Goal: Information Seeking & Learning: Learn about a topic

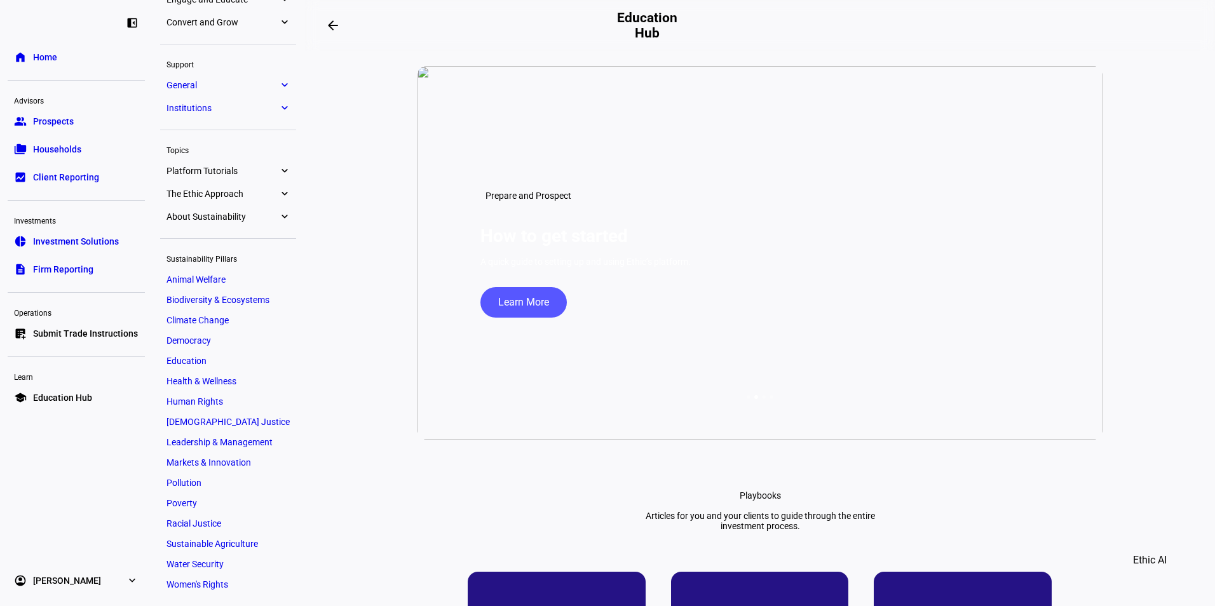
scroll to position [146, 0]
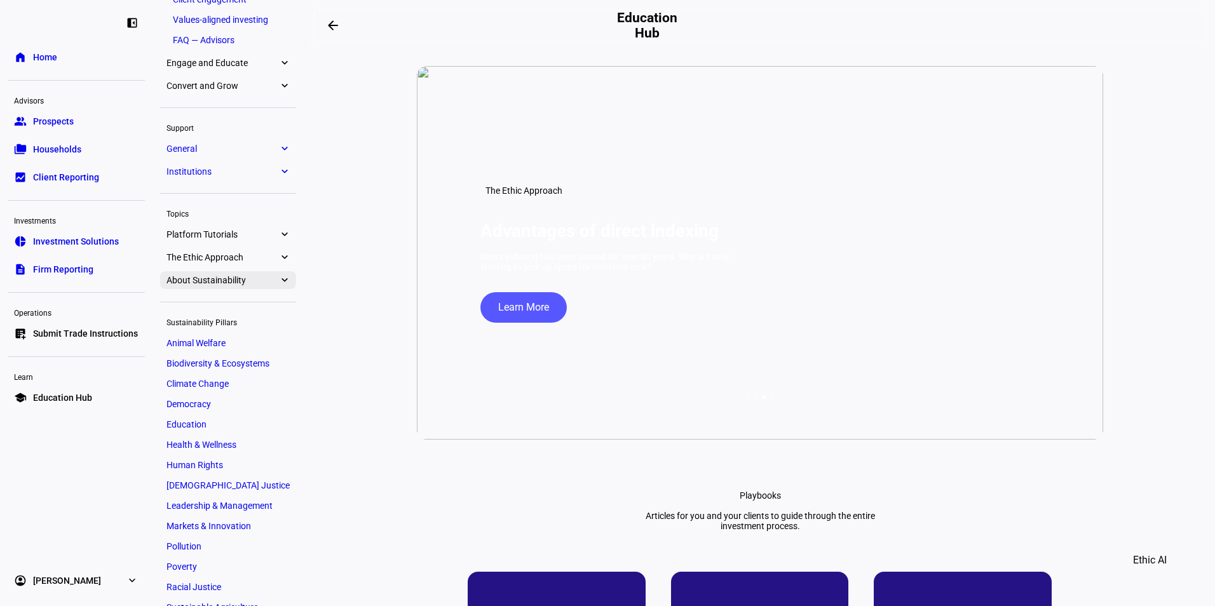
click at [212, 283] on span "About Sustainability" at bounding box center [222, 280] width 112 height 10
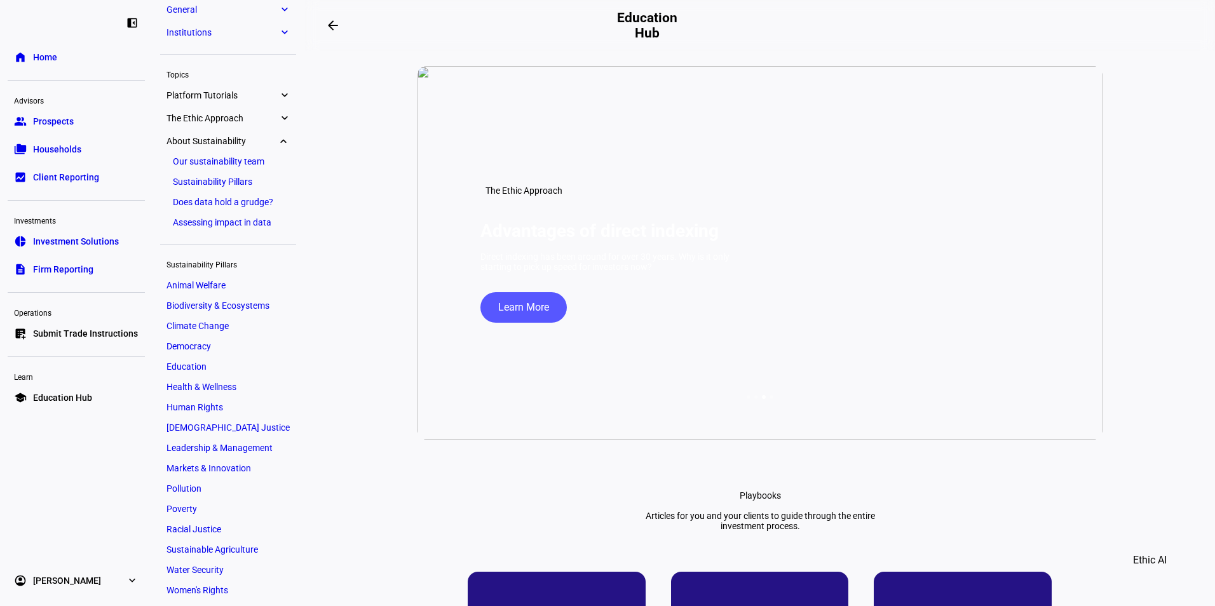
scroll to position [291, 0]
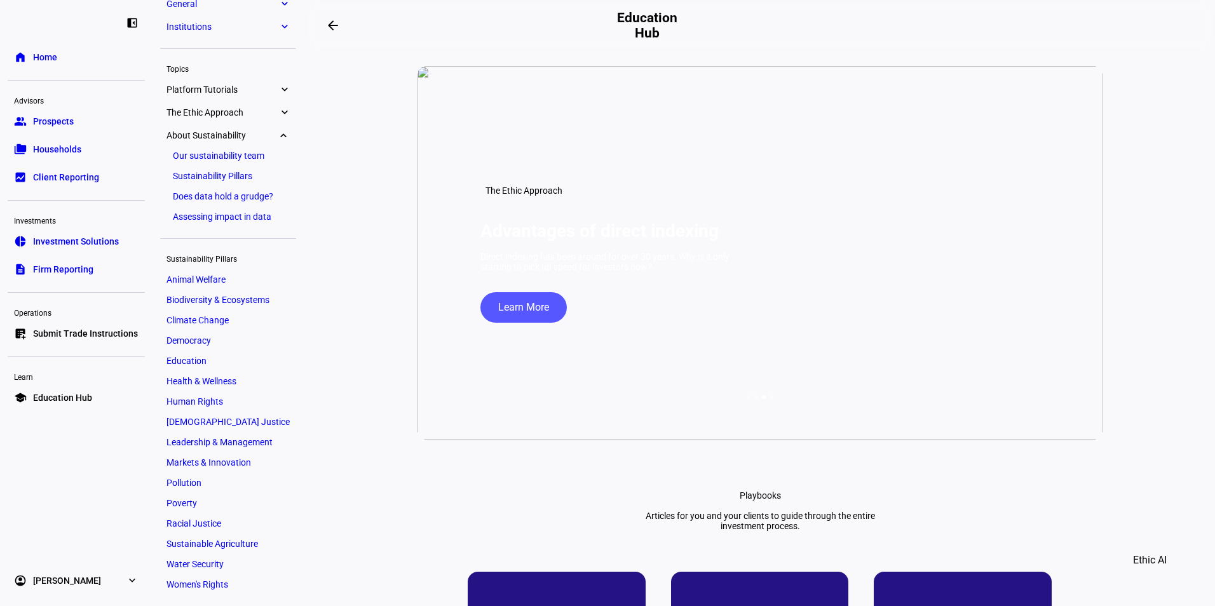
click at [188, 137] on span "About Sustainability" at bounding box center [222, 135] width 112 height 10
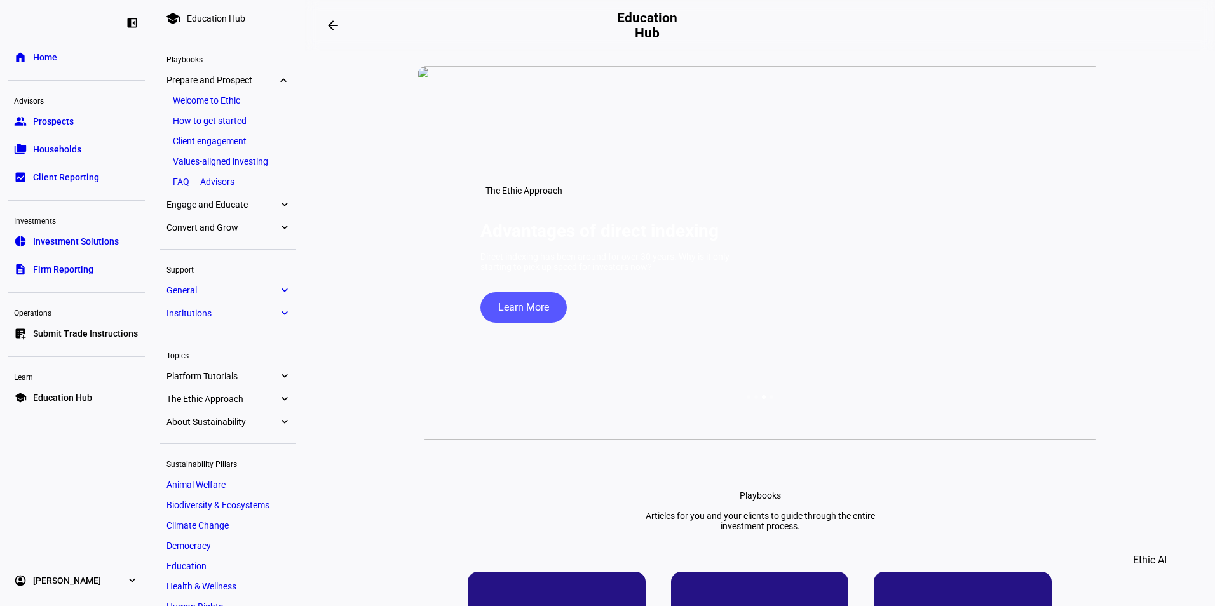
scroll to position [0, 0]
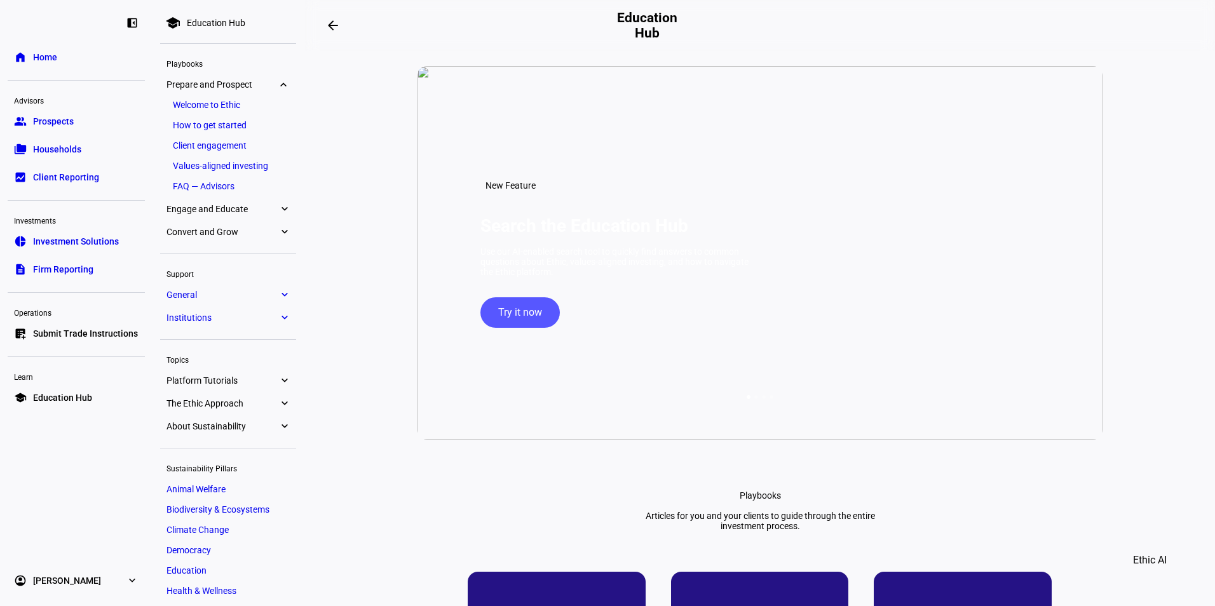
click at [283, 234] on eth-mat-symbol "expand_more" at bounding box center [283, 232] width 11 height 13
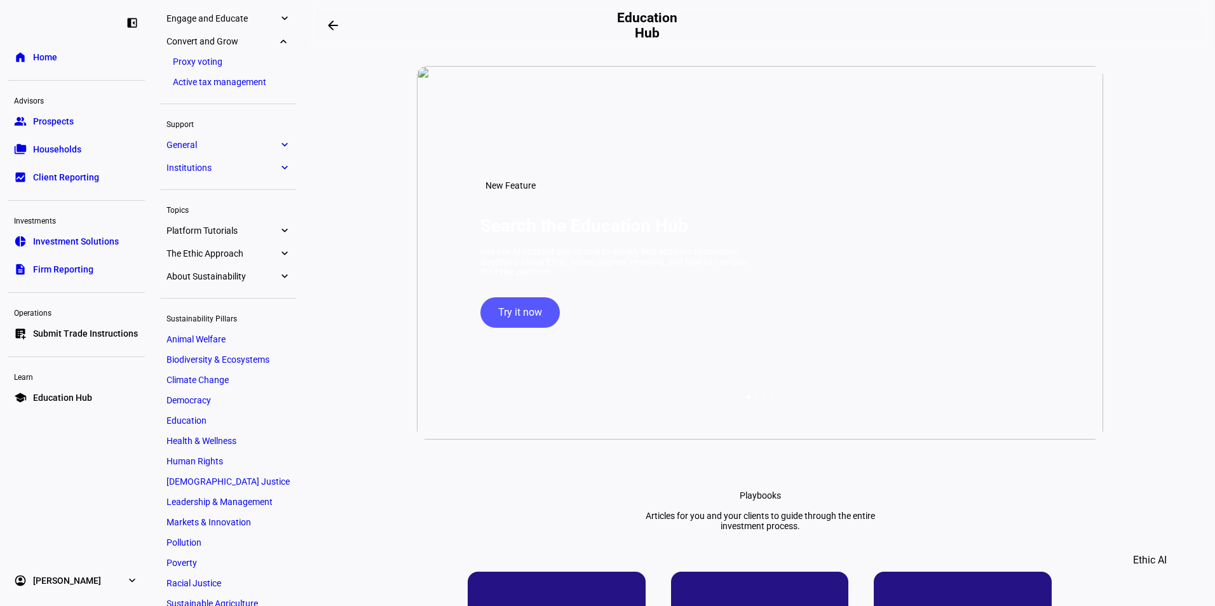
scroll to position [217, 0]
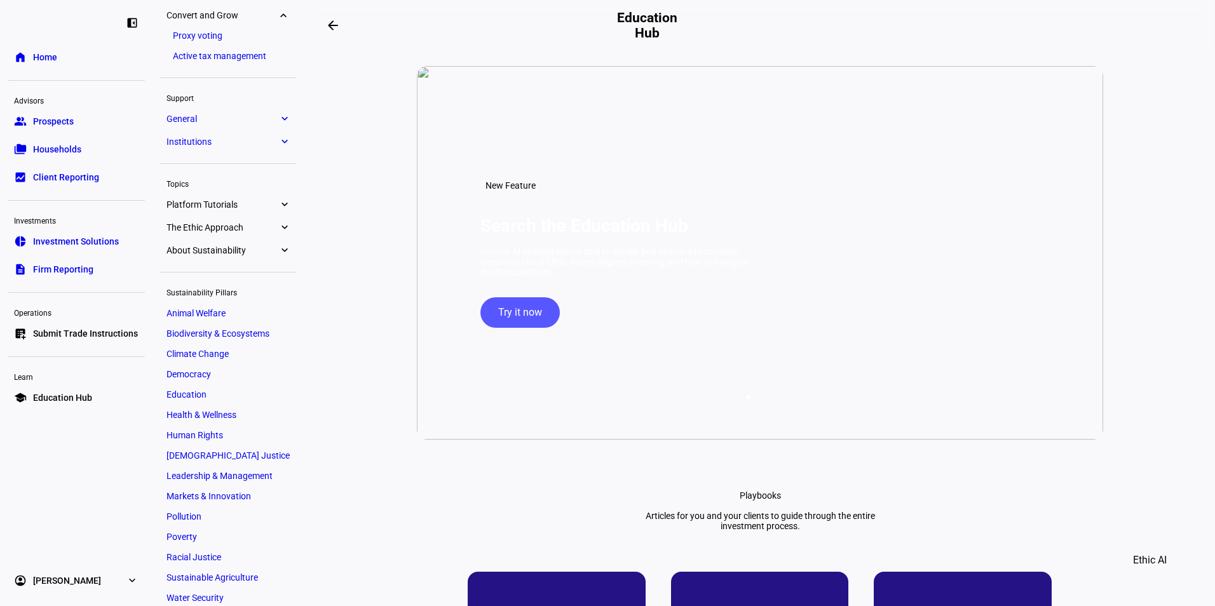
click at [230, 55] on link "Active tax management" at bounding box center [227, 56] width 123 height 18
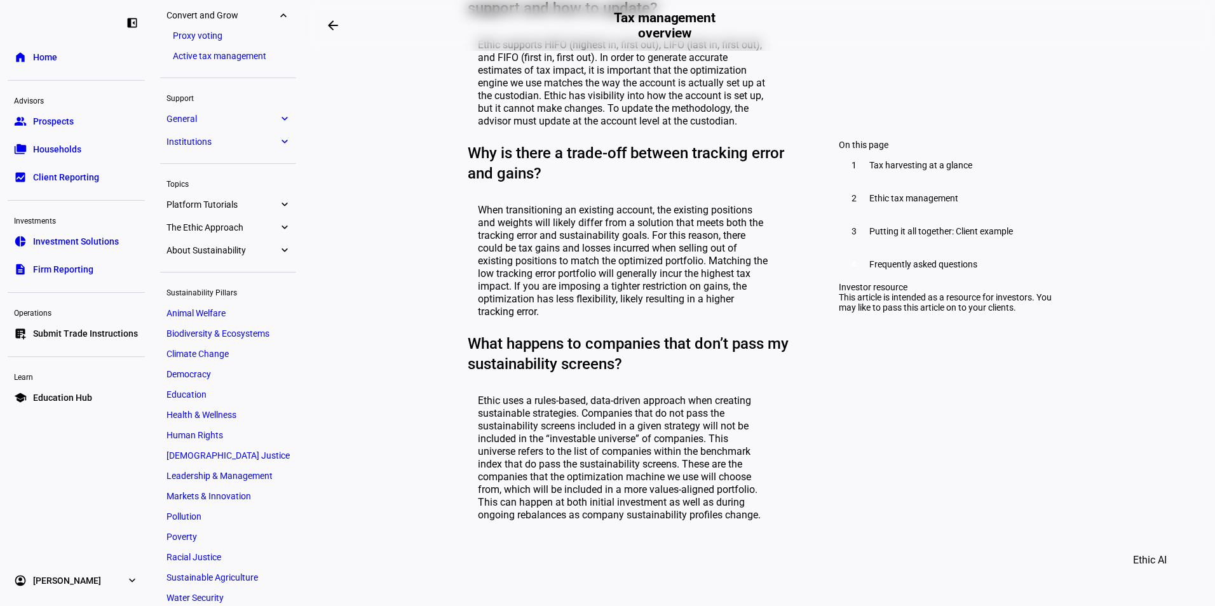
scroll to position [2224, 0]
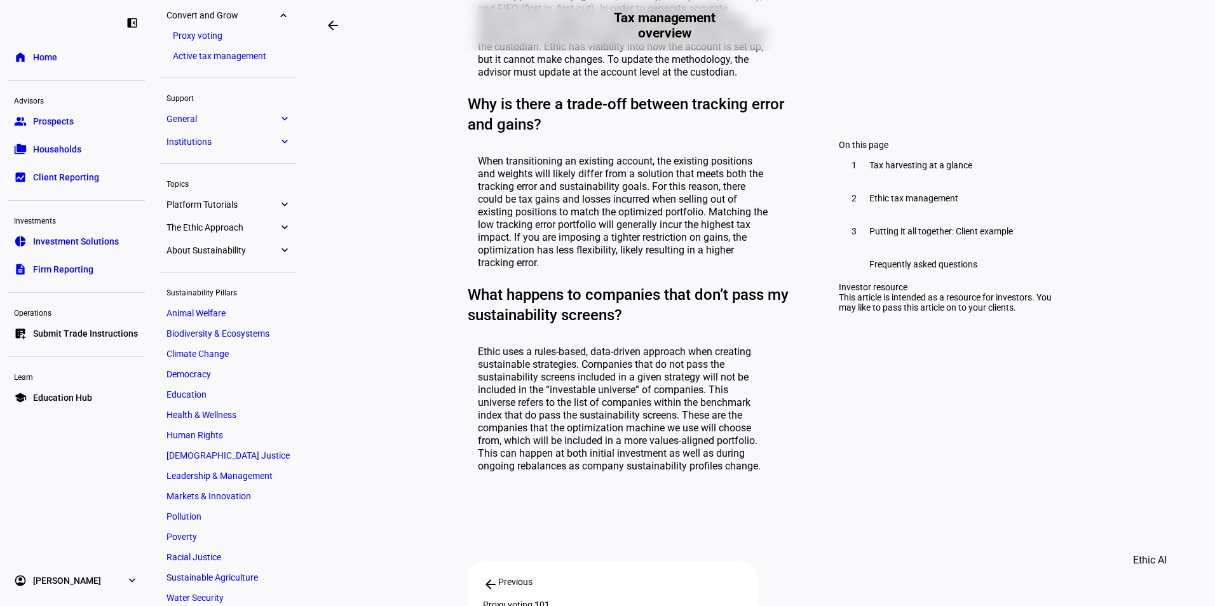
click at [895, 203] on span "Ethic tax management" at bounding box center [913, 198] width 89 height 10
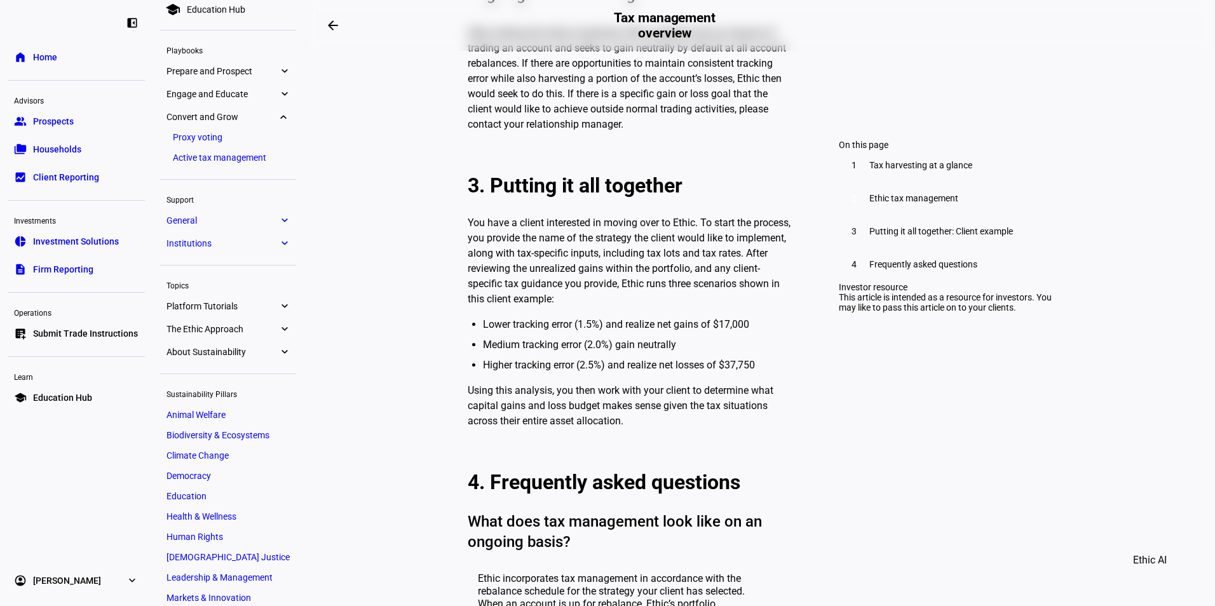
scroll to position [0, 0]
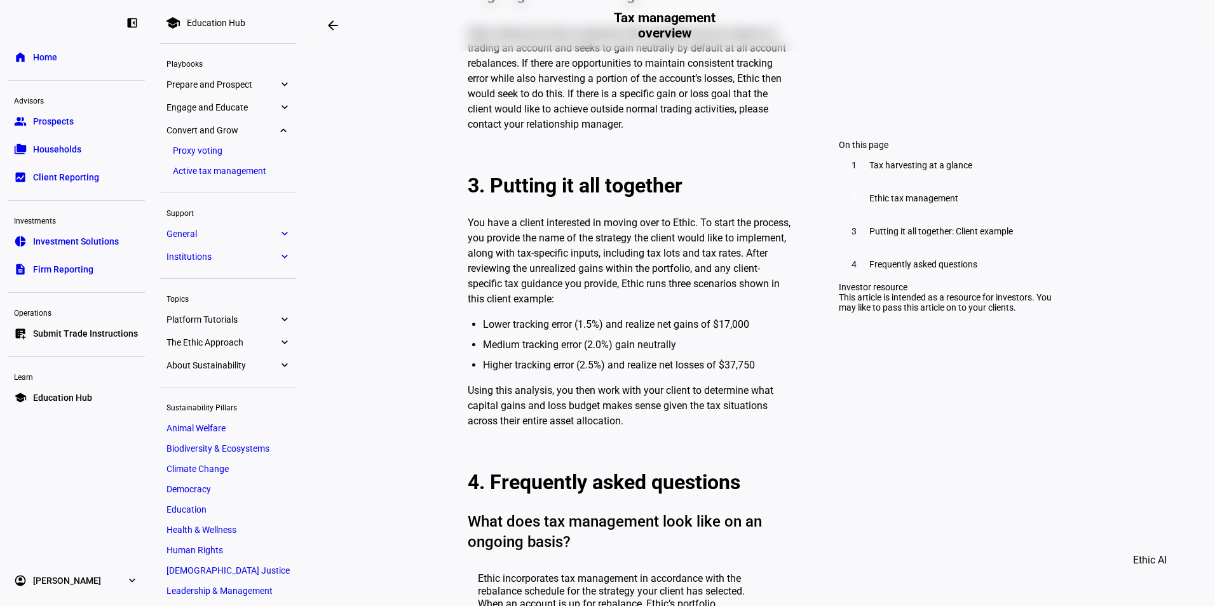
click at [216, 126] on span "Convert and Grow" at bounding box center [222, 130] width 112 height 10
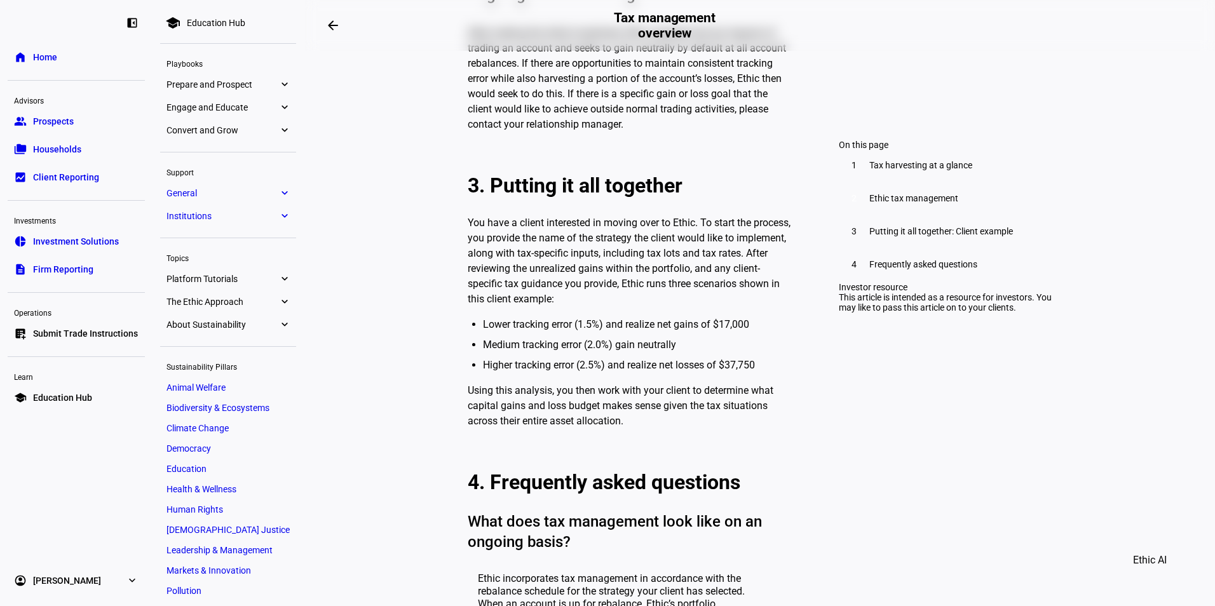
scroll to position [108, 0]
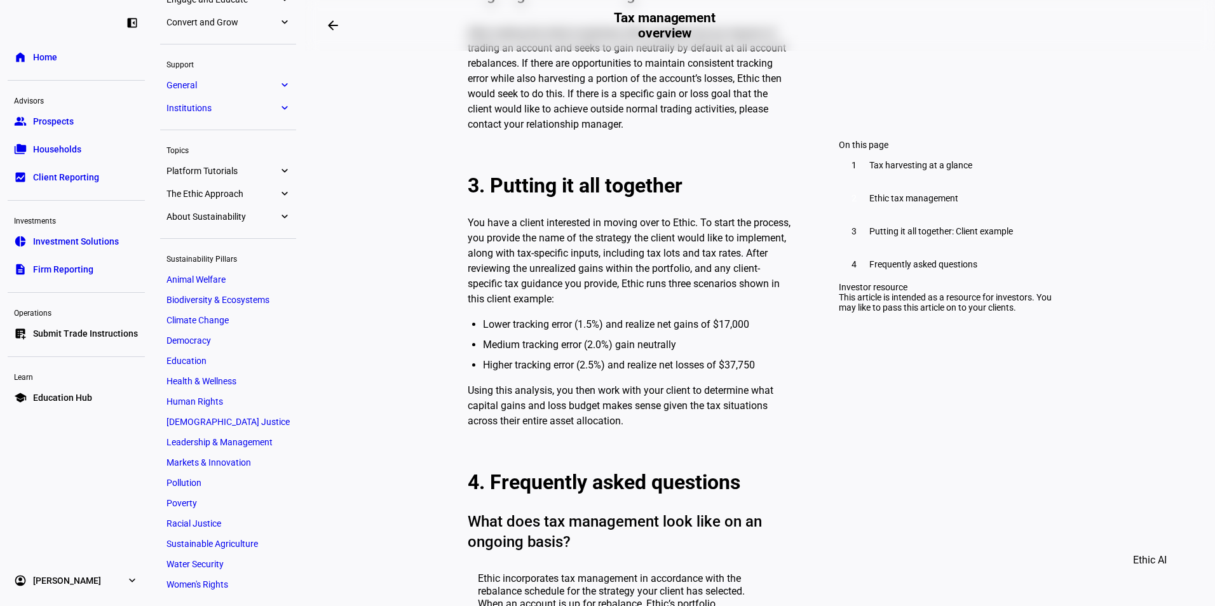
click at [214, 88] on span "General" at bounding box center [222, 85] width 112 height 10
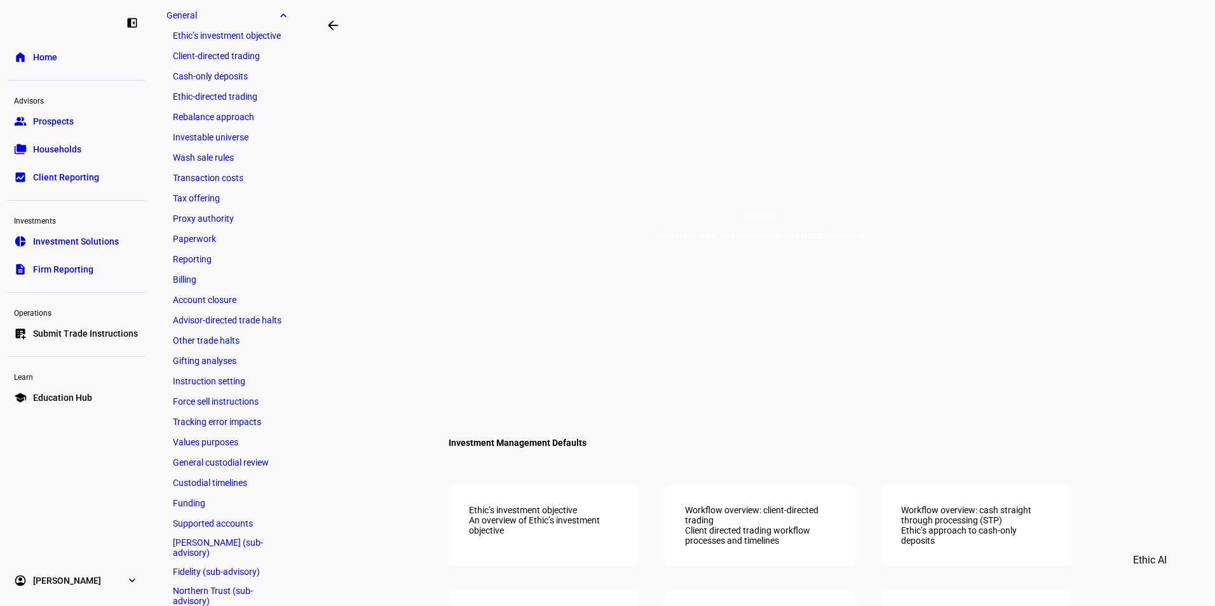
scroll to position [305, 0]
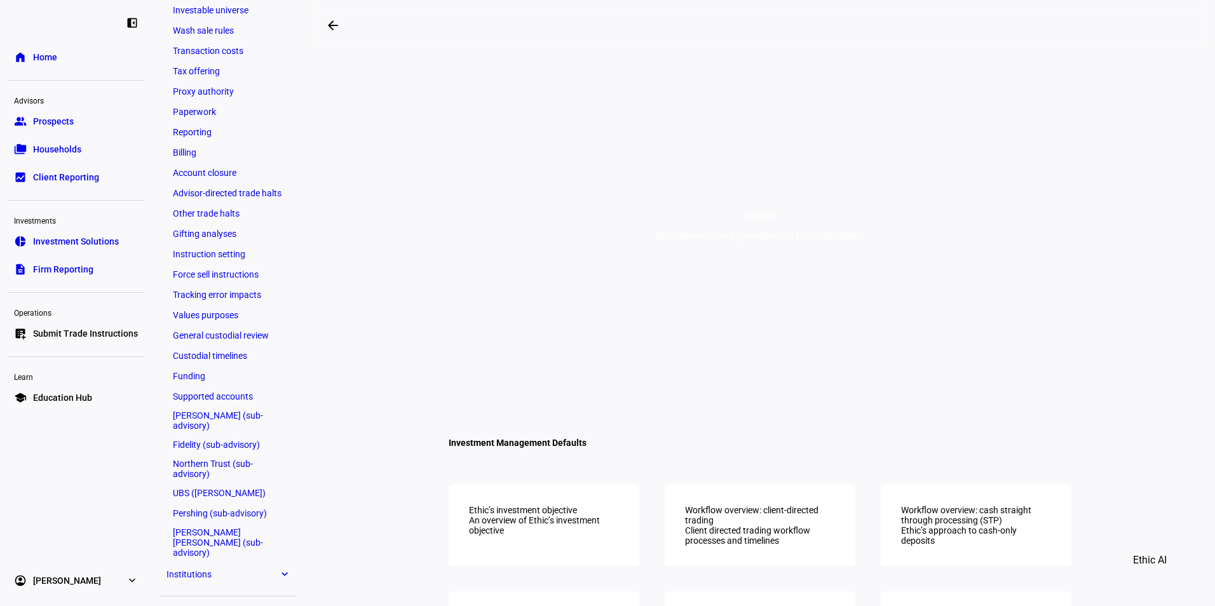
click at [250, 68] on link "Tax offering" at bounding box center [227, 71] width 123 height 18
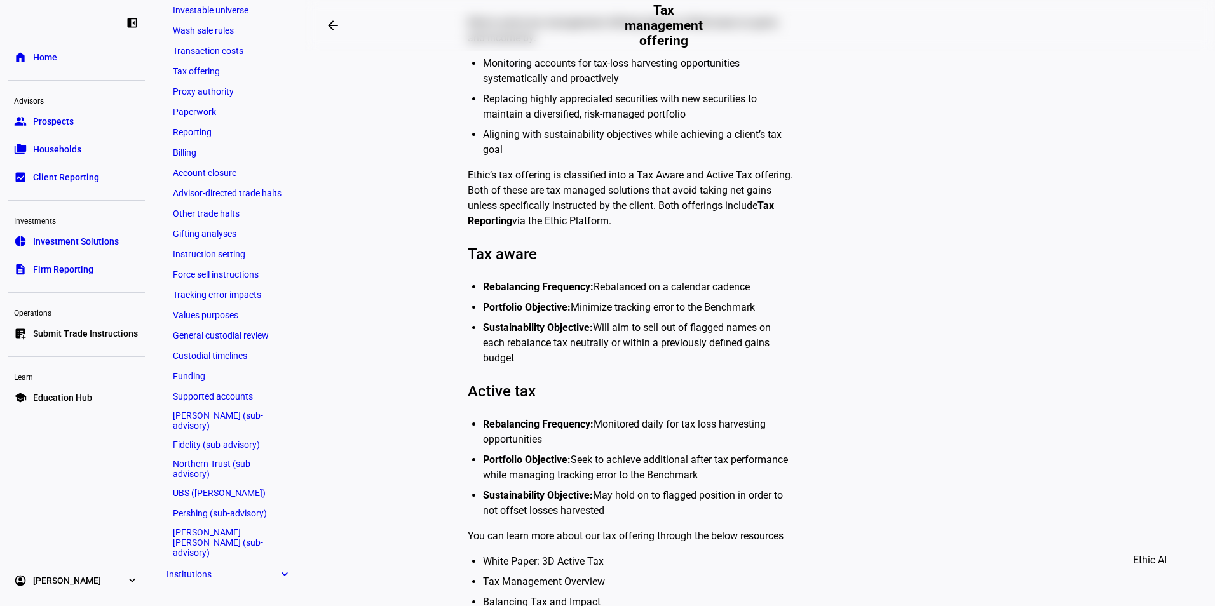
scroll to position [432, 0]
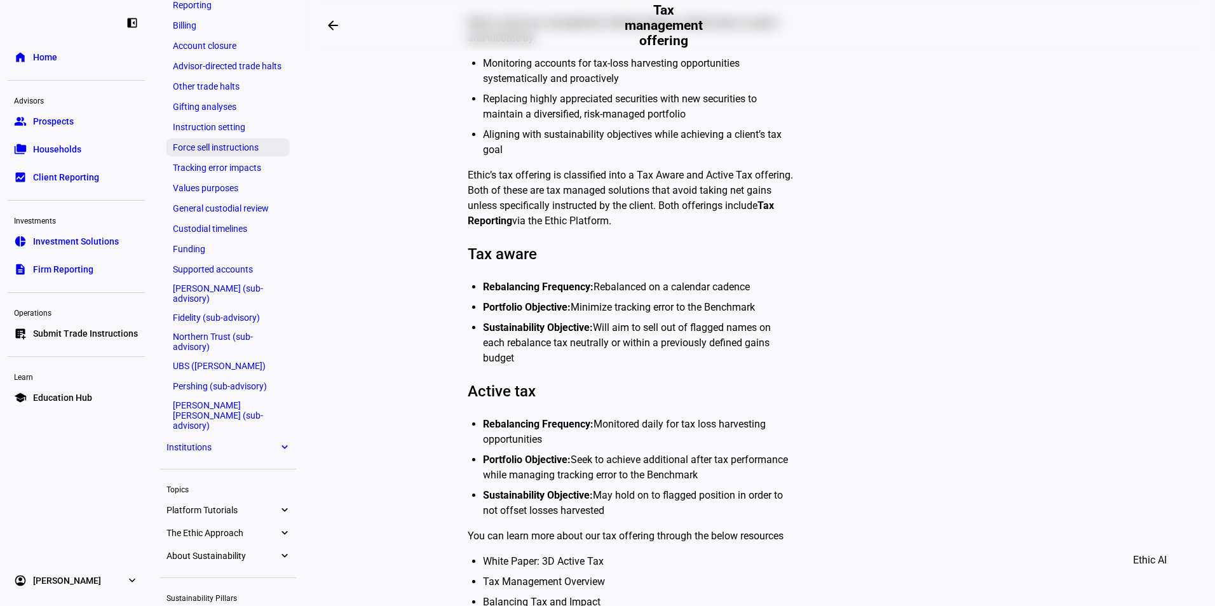
click at [200, 149] on link "Force sell instructions" at bounding box center [227, 148] width 123 height 18
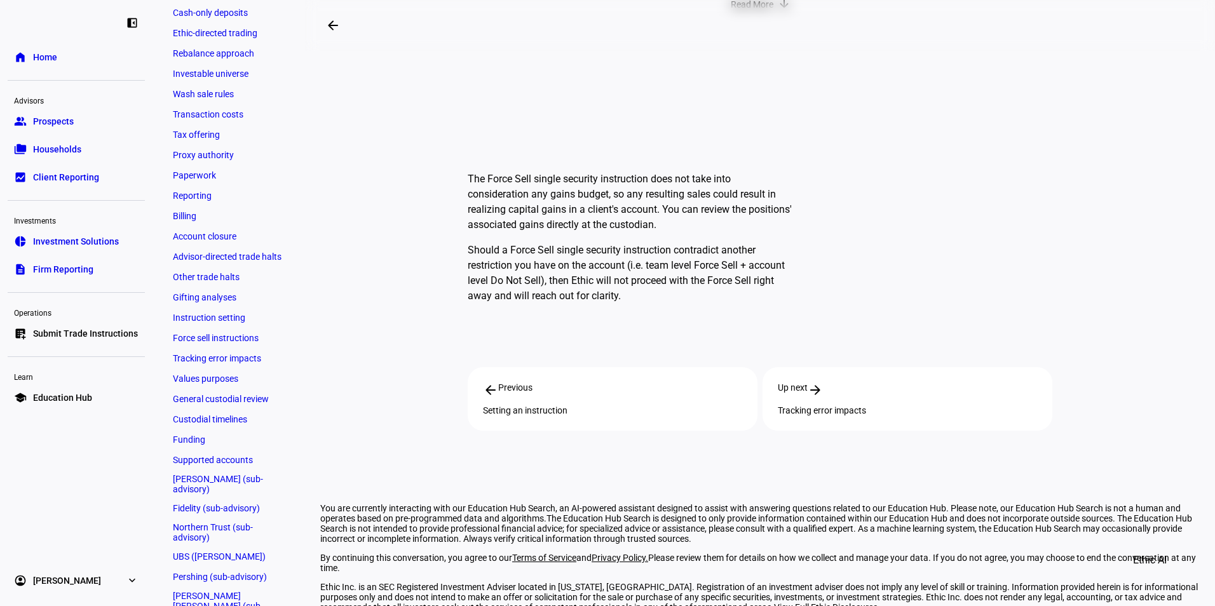
scroll to position [178, 0]
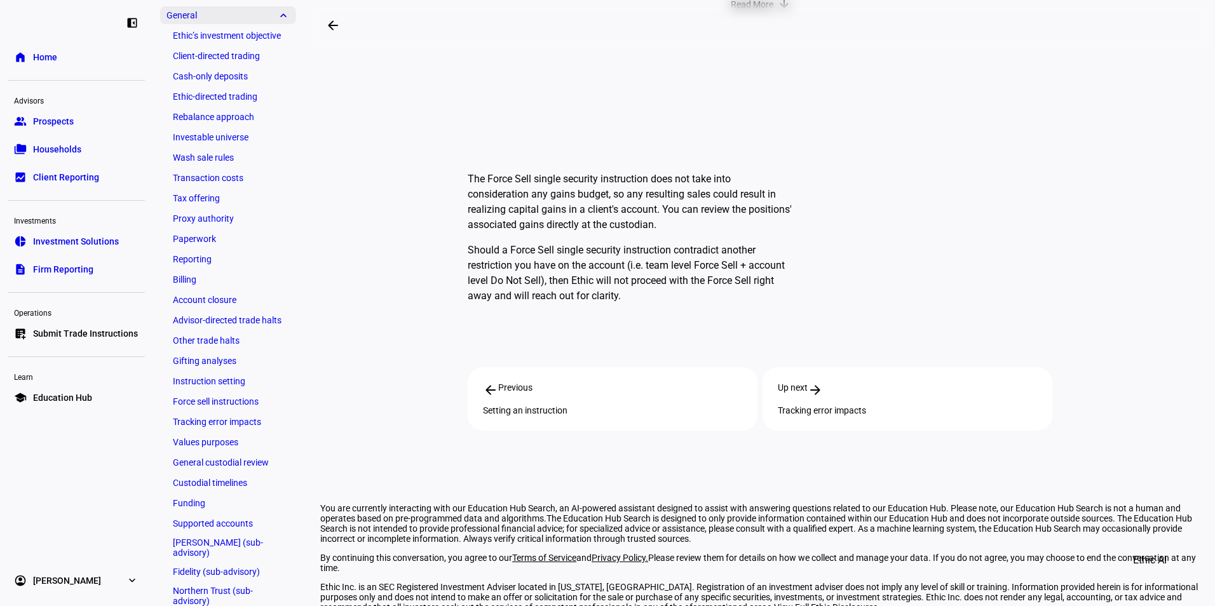
click at [186, 15] on span "General" at bounding box center [222, 15] width 112 height 10
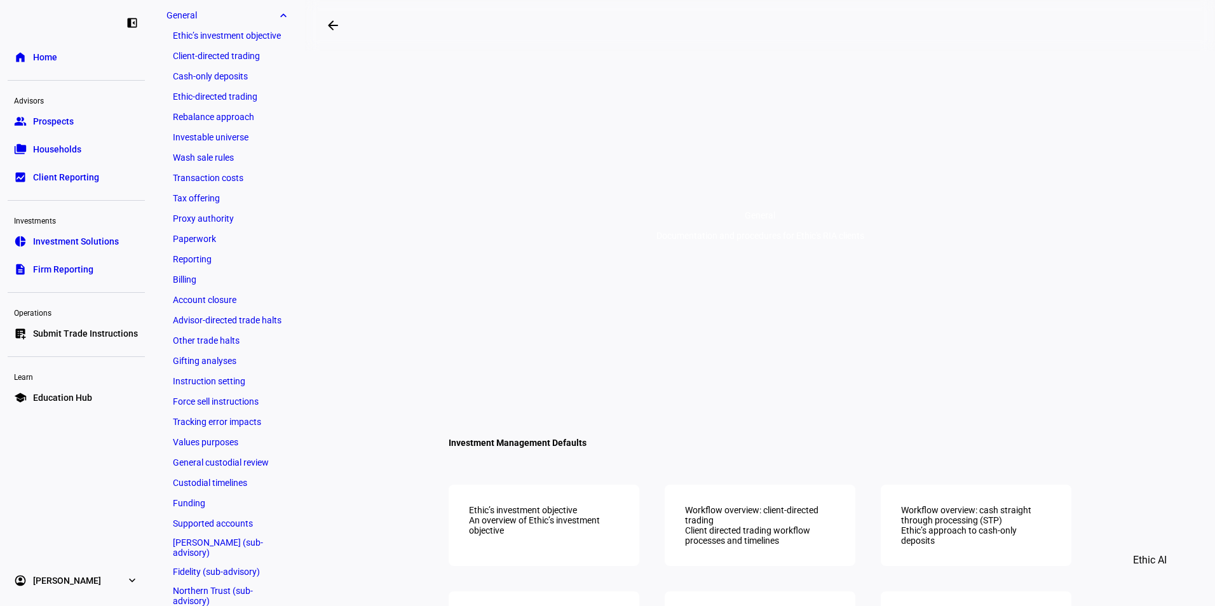
click at [286, 15] on eth-mat-symbol "expand_more" at bounding box center [283, 15] width 11 height 13
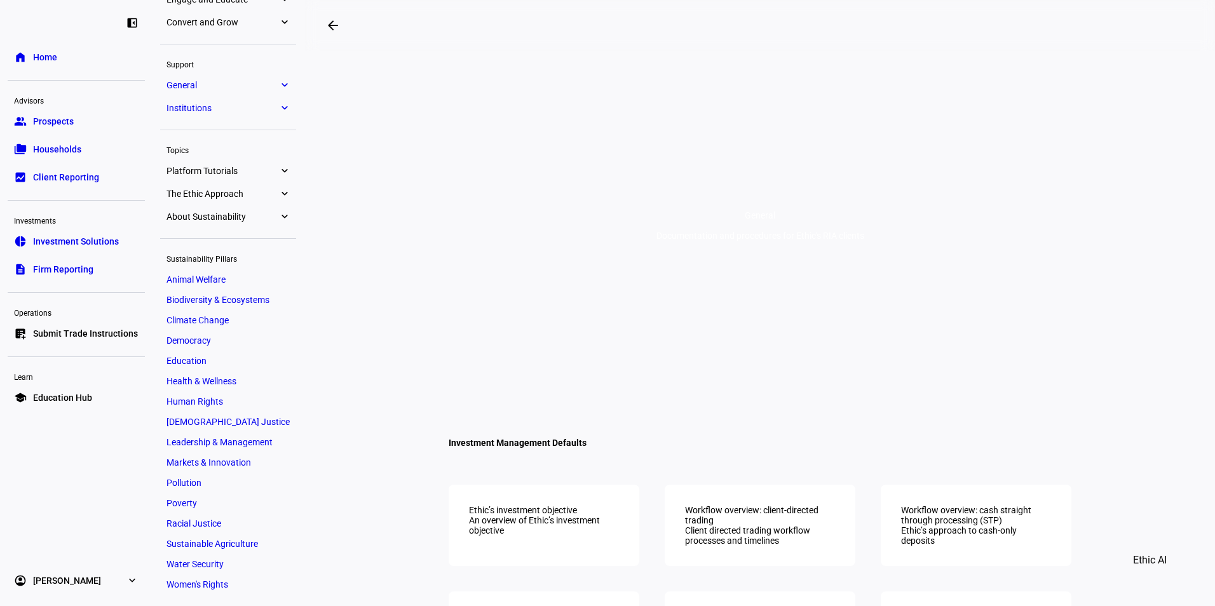
click at [283, 108] on eth-mat-symbol "expand_more" at bounding box center [283, 108] width 11 height 13
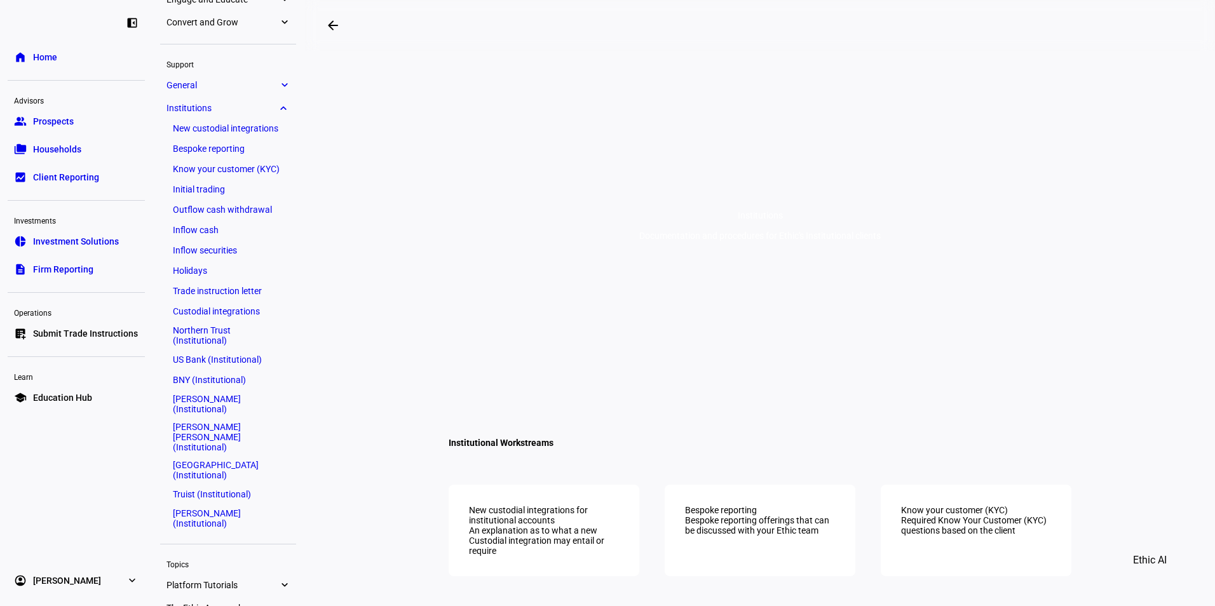
scroll to position [201, 0]
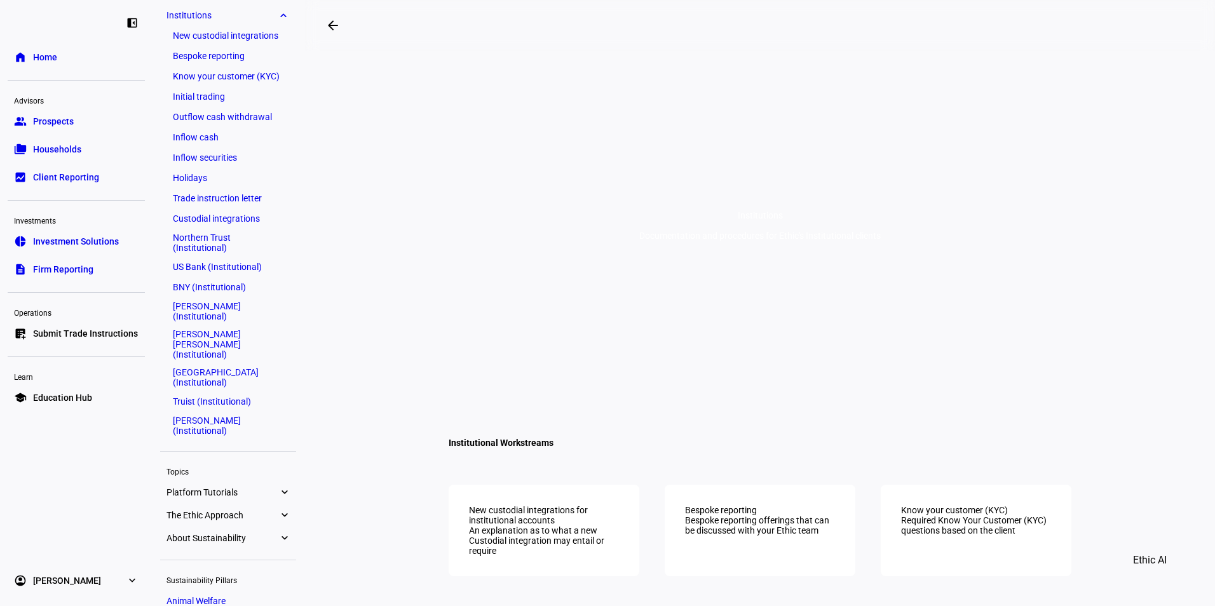
click at [281, 17] on eth-mat-symbol "expand_more" at bounding box center [283, 15] width 11 height 13
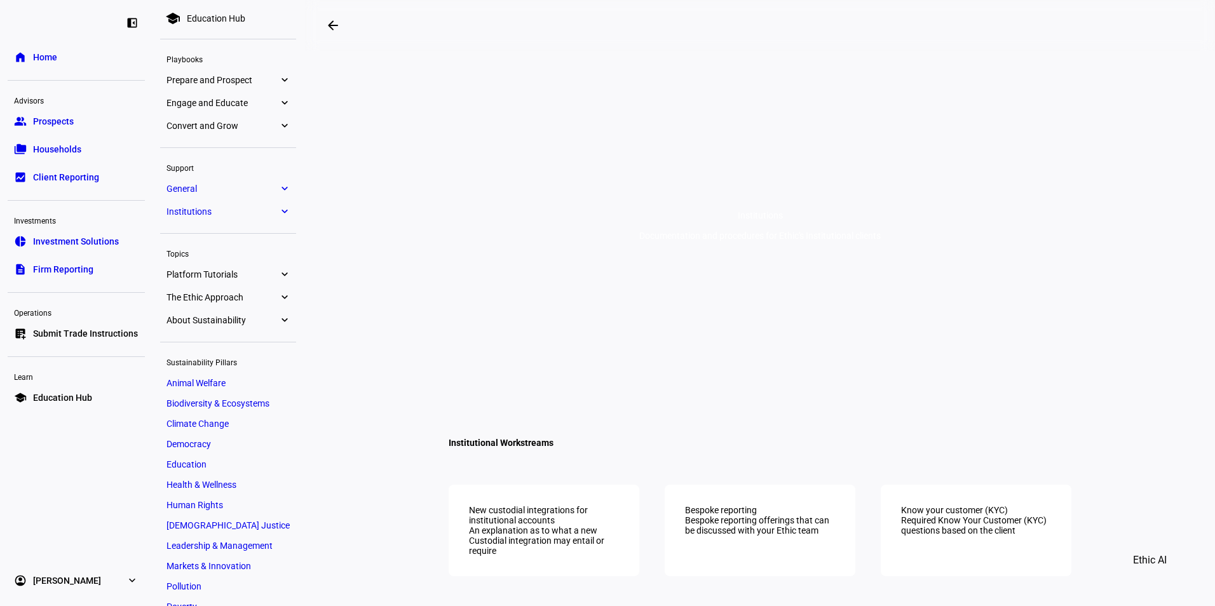
scroll to position [0, 0]
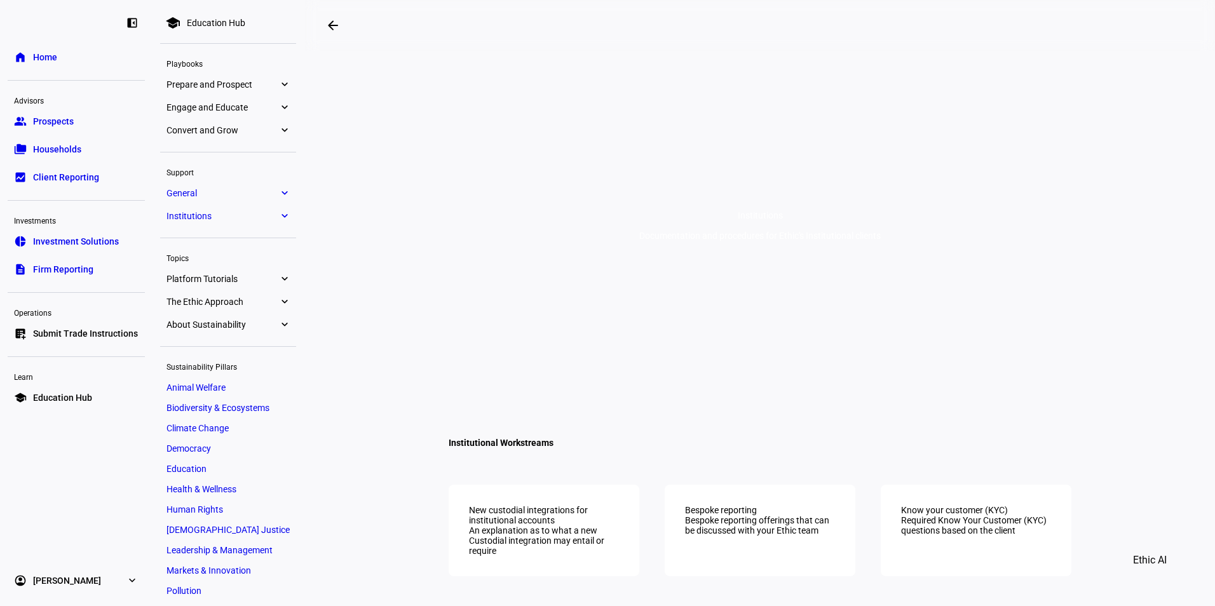
click at [191, 107] on span "Engage and Educate" at bounding box center [222, 107] width 112 height 10
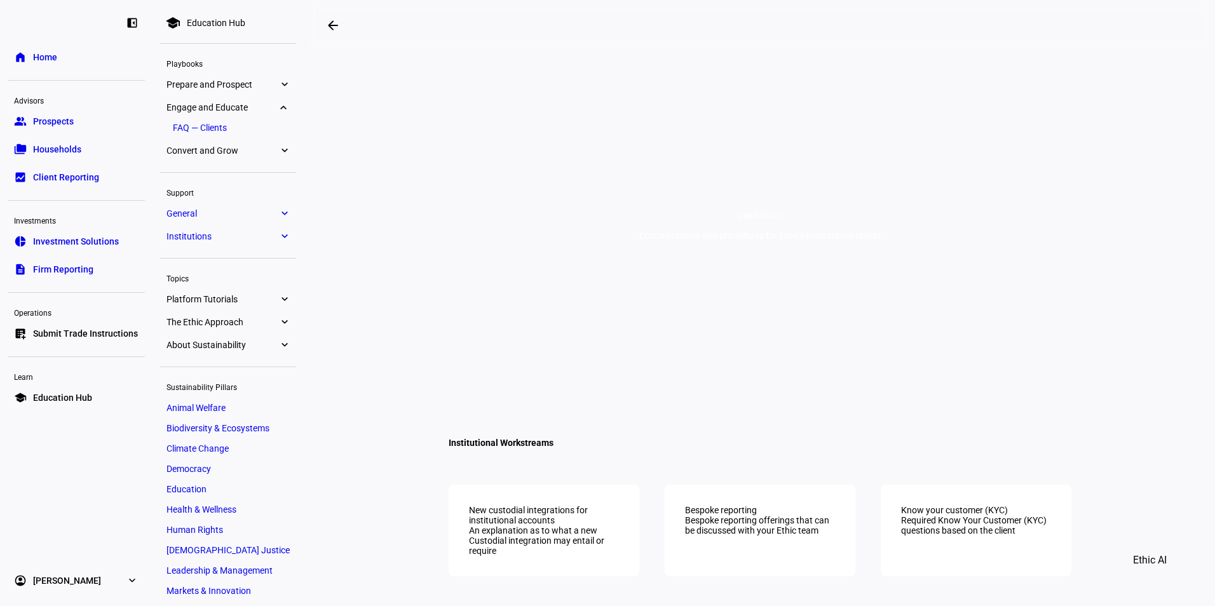
scroll to position [92, 0]
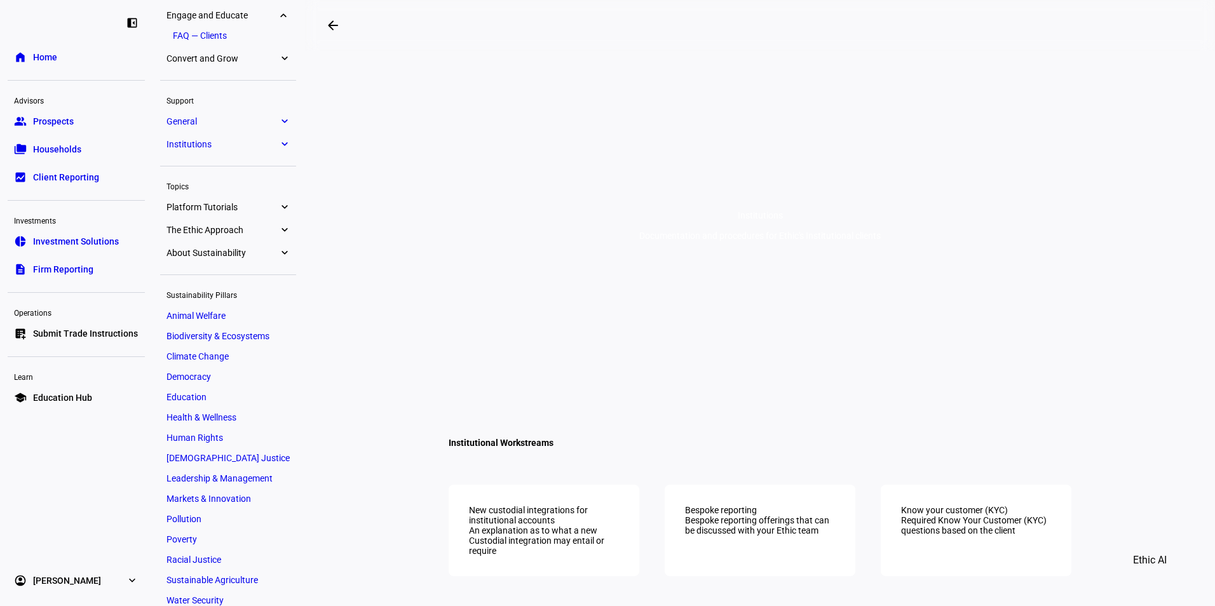
click at [205, 36] on link "FAQ — Clients" at bounding box center [227, 36] width 123 height 18
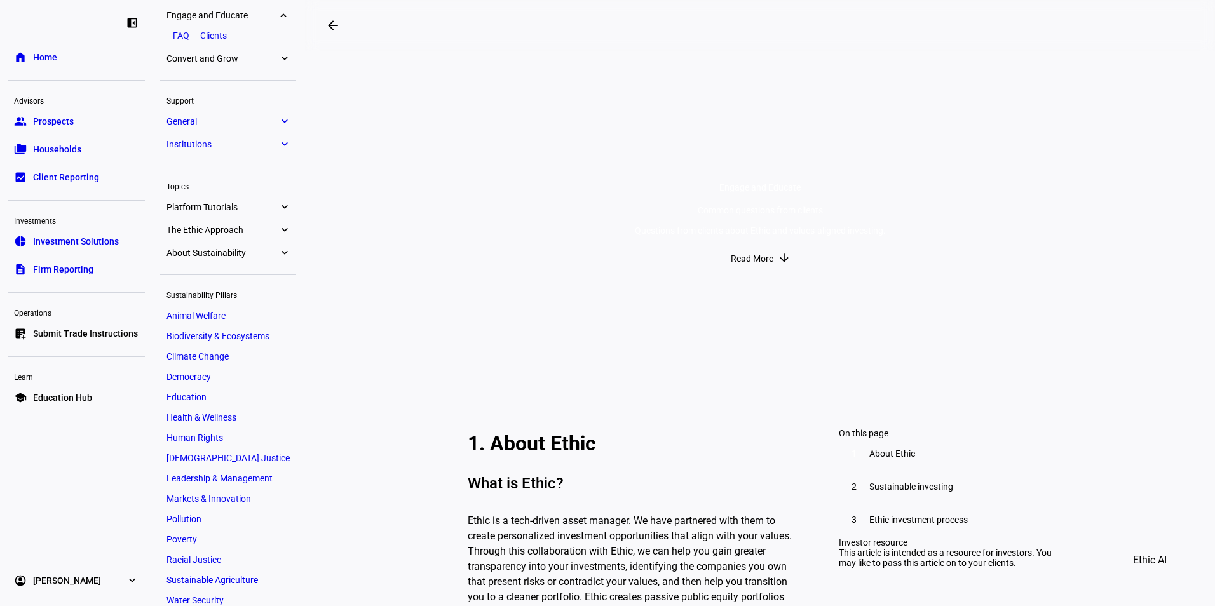
click at [47, 59] on span "Home" at bounding box center [45, 57] width 24 height 13
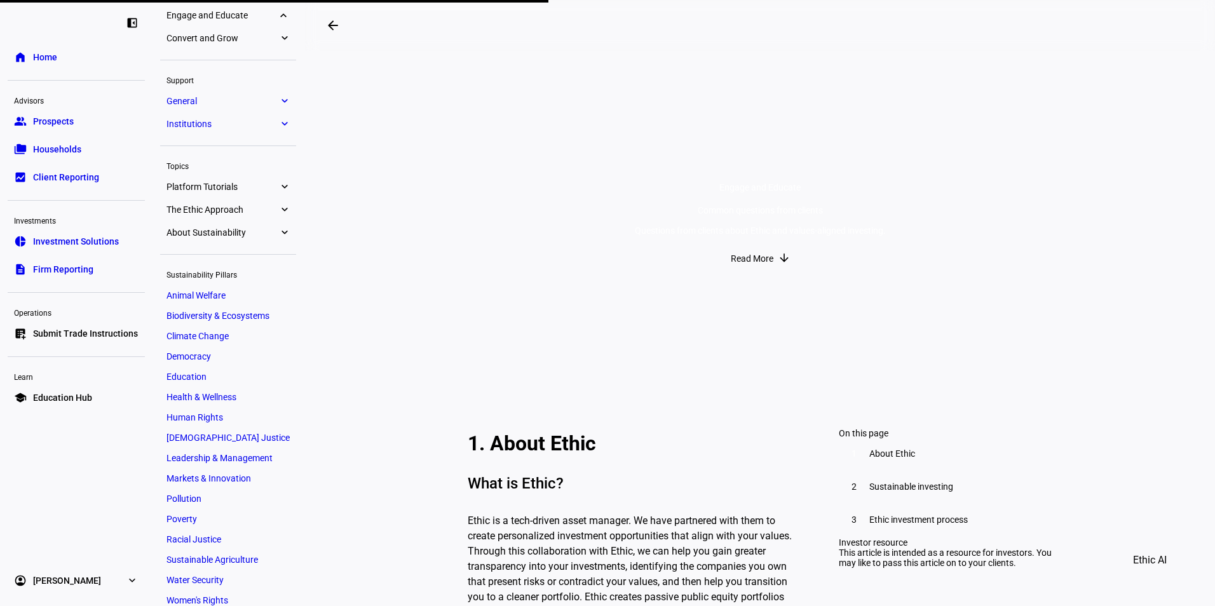
scroll to position [88, 0]
